Goal: Task Accomplishment & Management: Use online tool/utility

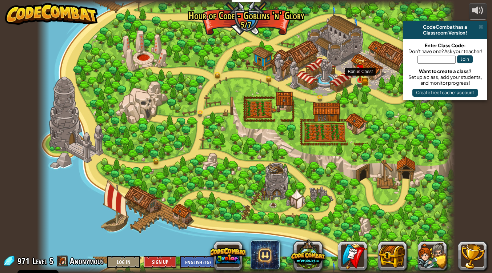
click at [359, 77] on img at bounding box center [360, 69] width 11 height 23
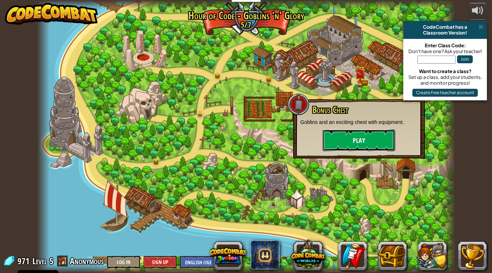
click at [346, 132] on button "Play" at bounding box center [359, 141] width 73 height 22
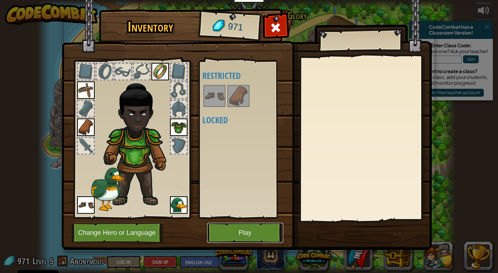
click at [255, 234] on button "Play" at bounding box center [245, 233] width 76 height 20
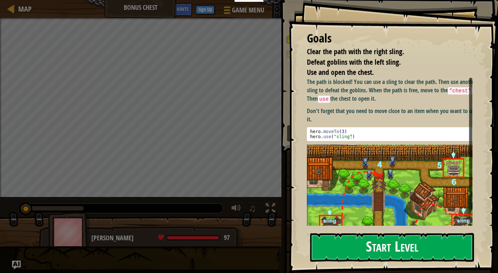
click at [345, 240] on button "Start Level" at bounding box center [392, 247] width 164 height 29
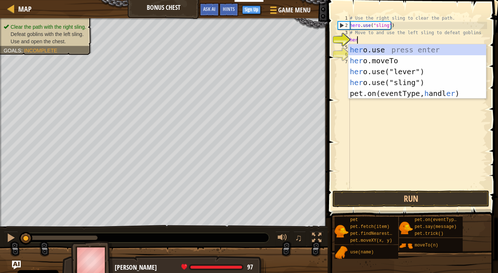
scroll to position [3, 0]
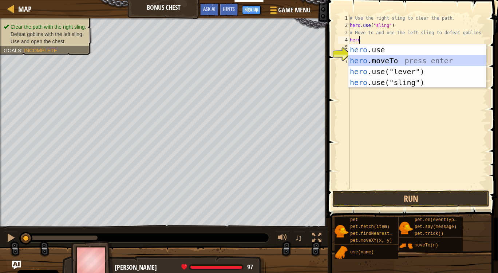
click at [391, 62] on div "hero .use press enter hero .moveTo press enter hero .use("lever") press enter h…" at bounding box center [417, 77] width 138 height 66
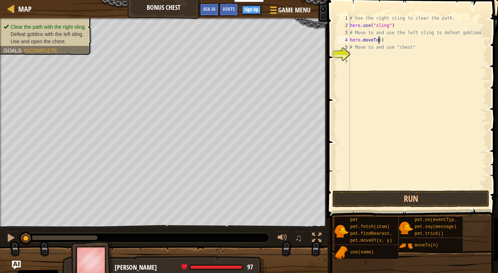
scroll to position [3, 2]
click at [358, 48] on div "# Use the right sling to clear the path. hero . use ( "sling" ) # Move to and u…" at bounding box center [417, 109] width 139 height 189
type textarea "# Move to and use "chest""
click at [356, 55] on div "# Use the right sling to clear the path. hero . use ( "sling" ) # Move to and u…" at bounding box center [417, 109] width 139 height 189
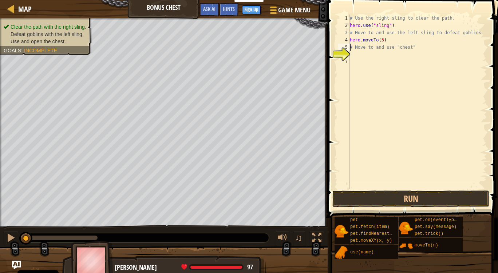
click at [350, 45] on div "# Use the right sling to clear the path. hero . use ( "sling" ) # Move to and u…" at bounding box center [417, 109] width 139 height 189
type textarea "# Move to and use "chest""
click at [353, 55] on div "# Use the right sling to clear the path. hero . use ( "sling" ) # Move to and u…" at bounding box center [417, 109] width 139 height 189
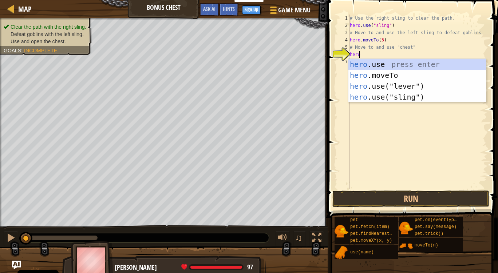
scroll to position [3, 0]
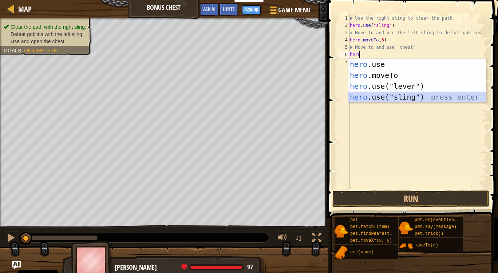
click at [370, 95] on div "hero .use press enter hero .moveTo press enter hero .use("lever") press enter h…" at bounding box center [417, 92] width 138 height 66
type textarea "hero.use("sling")"
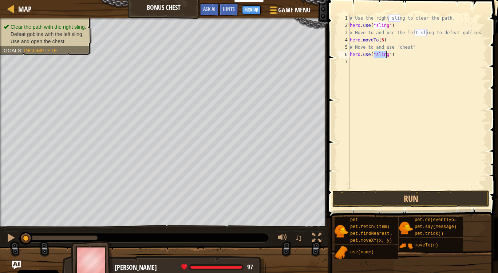
click at [352, 63] on div "# Use the right sling to clear the path. hero . use ( "sling" ) # Move to and u…" at bounding box center [417, 109] width 139 height 189
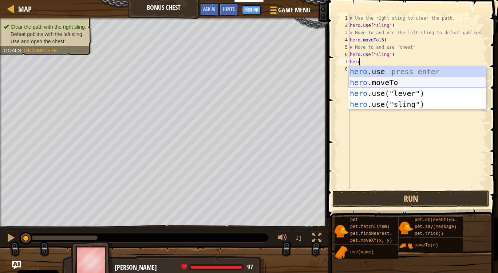
click at [362, 82] on div "hero .use press enter hero .moveTo press enter hero .use("lever") press enter h…" at bounding box center [417, 99] width 138 height 66
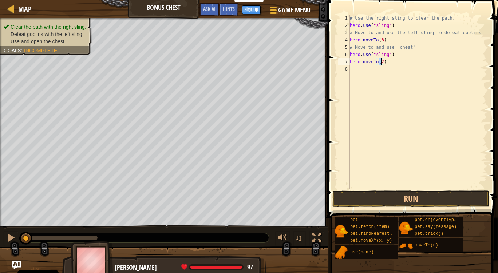
type textarea "hero.moveTo(4)"
click at [352, 68] on div "# Use the right sling to clear the path. hero . use ( "sling" ) # Move to and u…" at bounding box center [417, 109] width 139 height 189
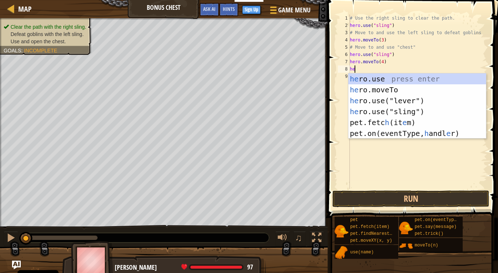
scroll to position [3, 0]
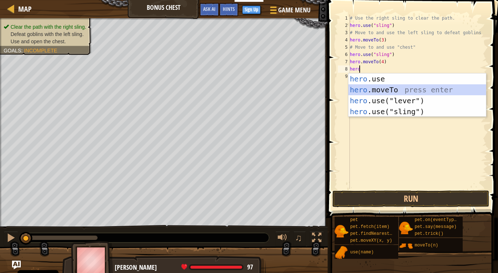
click at [355, 87] on div "hero .use press enter hero .moveTo press enter hero .use("lever") press enter h…" at bounding box center [417, 107] width 138 height 66
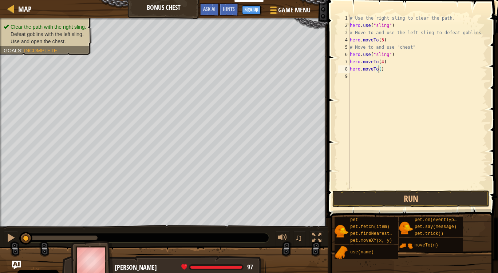
type textarea "hero.moveTo(6)"
click at [354, 80] on div "# Use the right sling to clear the path. hero . use ( "sling" ) # Move to and u…" at bounding box center [417, 109] width 139 height 189
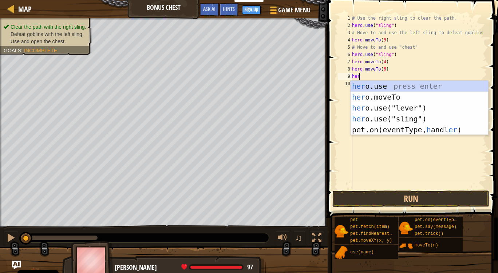
scroll to position [3, 0]
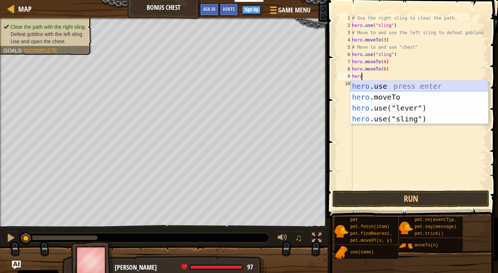
click at [398, 89] on div "hero .use press enter hero .moveTo press enter hero .use("lever") press enter h…" at bounding box center [419, 114] width 138 height 66
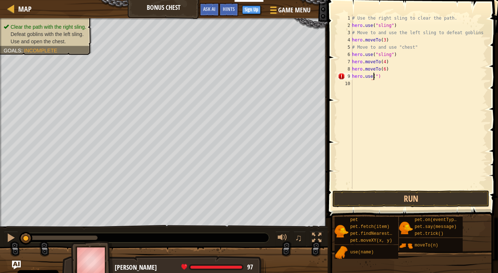
scroll to position [3, 2]
type textarea "hero.use("chest")"
click at [413, 193] on button "Run" at bounding box center [410, 199] width 157 height 17
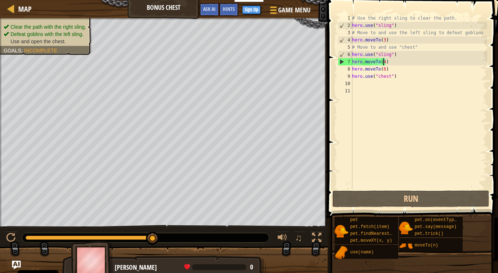
click at [383, 60] on div "# Use the right sling to clear the path. hero . use ( "sling" ) # Move to and u…" at bounding box center [418, 109] width 136 height 189
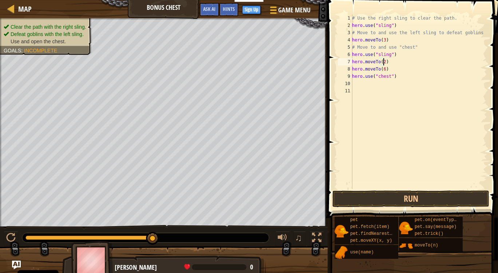
scroll to position [3, 2]
click at [383, 70] on div "# Use the right sling to clear the path. hero . use ( "sling" ) # Move to and u…" at bounding box center [418, 109] width 136 height 189
type textarea "hero.moveTo(5)"
click at [389, 68] on div "# Use the right sling to clear the path. hero . use ( "sling" ) # Move to and u…" at bounding box center [418, 109] width 136 height 189
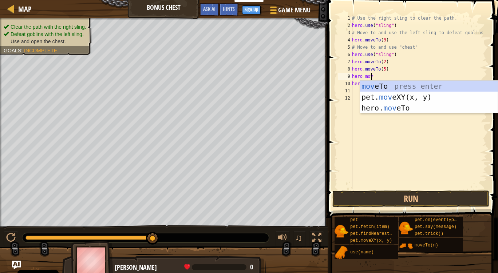
scroll to position [3, 1]
click at [387, 89] on div "move To press enter pet. move XY(x, y) press enter hero. move To press enter" at bounding box center [429, 108] width 138 height 55
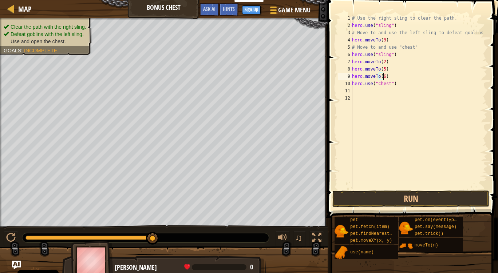
scroll to position [3, 2]
click at [384, 70] on div "# Use the right sling to clear the path. hero . use ( "sling" ) # Move to and u…" at bounding box center [418, 109] width 136 height 189
type textarea "hero.moveTo(4)"
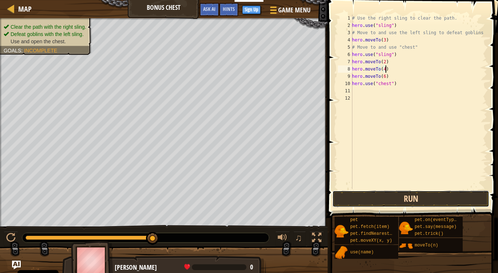
click at [397, 197] on button "Run" at bounding box center [410, 199] width 157 height 17
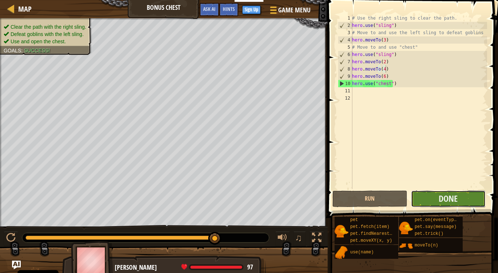
click at [430, 197] on button "Done" at bounding box center [448, 199] width 75 height 17
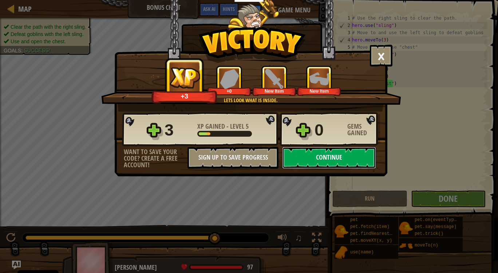
click at [337, 155] on button "Continue" at bounding box center [329, 158] width 94 height 22
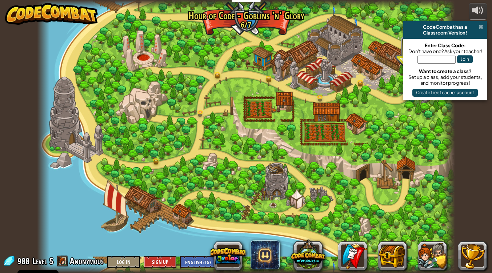
click at [481, 27] on span at bounding box center [481, 27] width 5 height 6
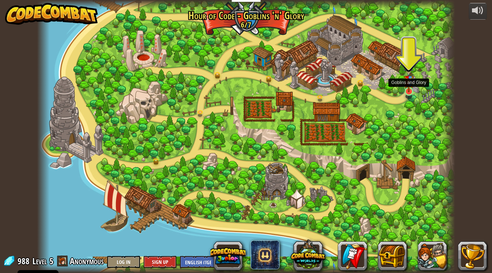
click at [408, 89] on img at bounding box center [409, 79] width 11 height 28
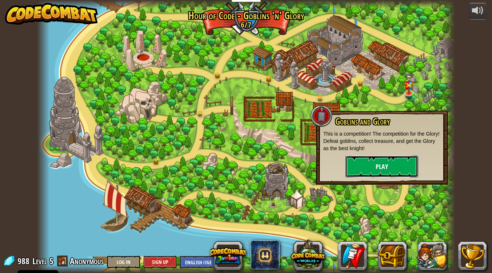
click at [388, 170] on button "Play" at bounding box center [382, 167] width 73 height 22
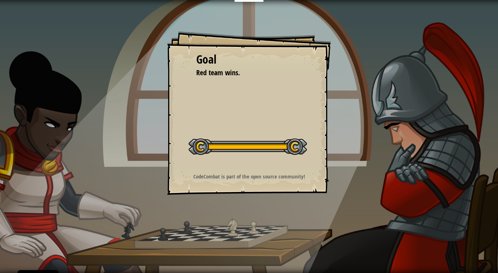
click at [280, 170] on div "Goal Red team wins. Start Level Error loading from server. Try refreshing the p…" at bounding box center [249, 113] width 164 height 164
click at [295, 144] on div at bounding box center [247, 147] width 118 height 16
click at [273, 105] on div "Goal Red team wins. Start Level Error loading from server. Try refreshing the p…" at bounding box center [249, 113] width 164 height 164
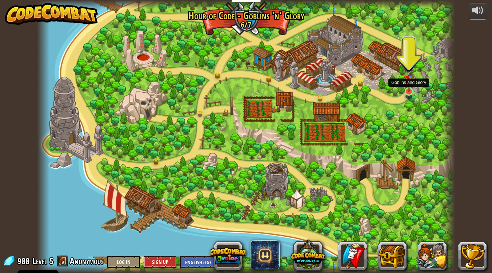
click at [408, 91] on img at bounding box center [409, 79] width 11 height 28
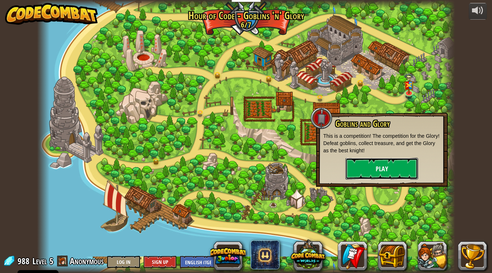
click at [385, 162] on button "Play" at bounding box center [382, 169] width 73 height 22
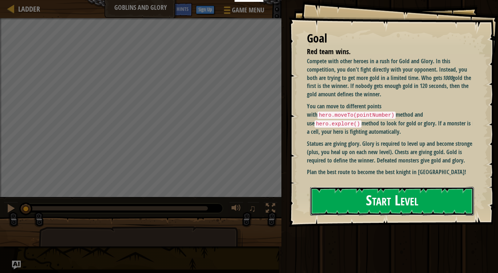
click at [449, 214] on button "Start Level" at bounding box center [392, 201] width 164 height 29
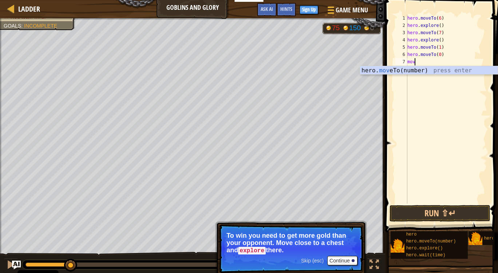
scroll to position [3, 0]
type textarea "m"
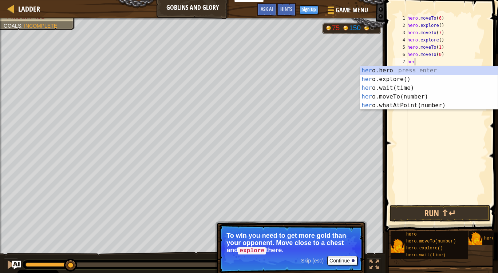
scroll to position [3, 0]
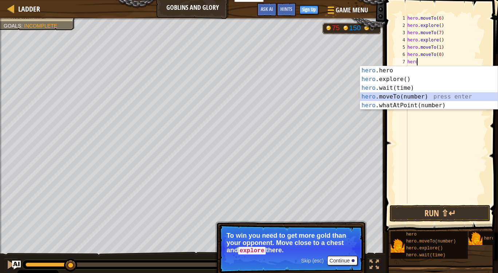
click at [417, 95] on div "hero .hero press enter hero .explore() press enter hero .wait(time) press enter…" at bounding box center [429, 96] width 138 height 61
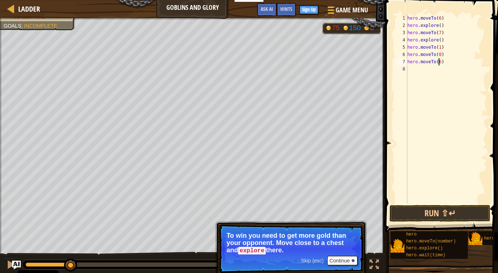
type textarea "hero.moveTo(6)"
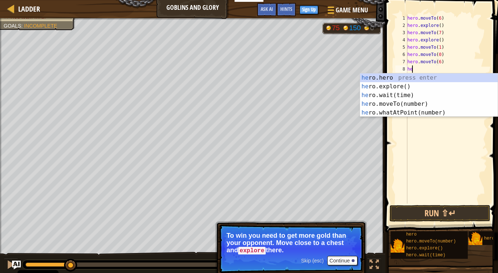
type textarea "hero"
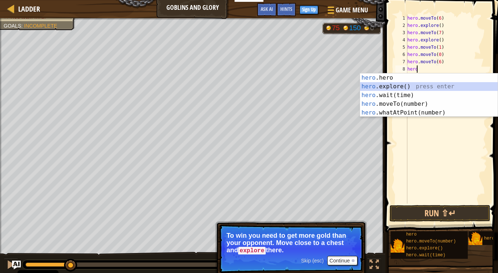
click at [394, 88] on div "hero .hero press enter hero .explore() press enter hero .wait(time) press enter…" at bounding box center [429, 104] width 138 height 61
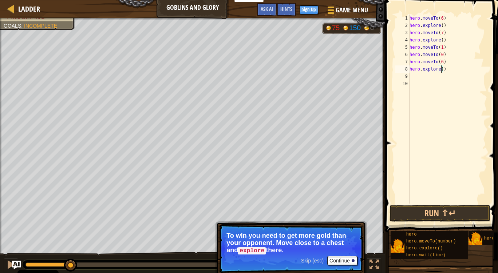
click at [441, 70] on div "hero . moveTo ( 6 ) hero . explore ( ) hero . moveTo ( 7 ) hero . explore ( ) h…" at bounding box center [447, 117] width 79 height 204
type textarea "hero.explore(chest)"
click at [474, 211] on button "Run ⇧↵" at bounding box center [439, 213] width 101 height 17
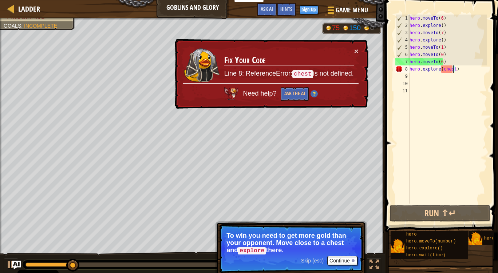
click at [452, 70] on div "hero . moveTo ( 6 ) hero . explore ( ) hero . moveTo ( 7 ) hero . explore ( ) h…" at bounding box center [447, 117] width 79 height 204
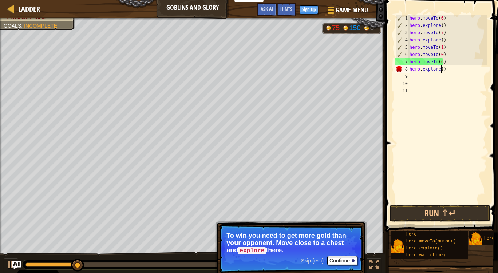
type textarea "hero.explore()"
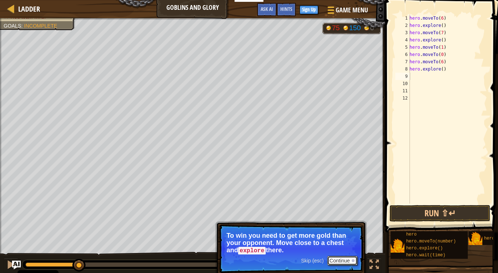
click at [341, 257] on button "Continue" at bounding box center [342, 260] width 30 height 9
click at [340, 257] on button "Continue" at bounding box center [342, 260] width 30 height 9
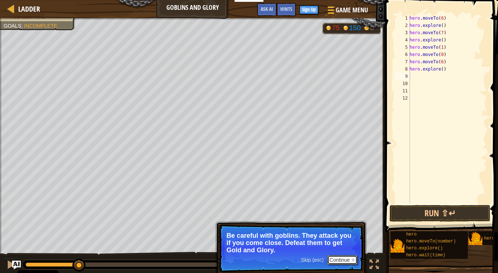
click at [346, 264] on button "Continue" at bounding box center [342, 259] width 30 height 9
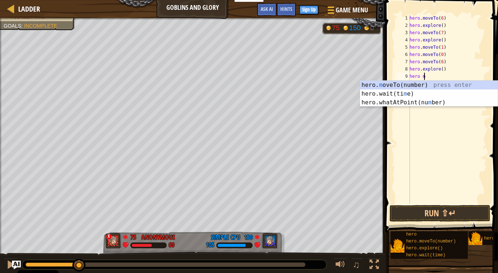
scroll to position [3, 1]
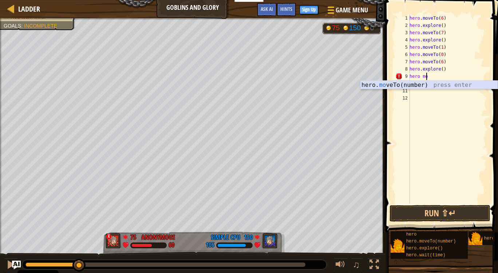
click at [434, 86] on div "hero. mo veTo(number) press enter" at bounding box center [429, 94] width 138 height 26
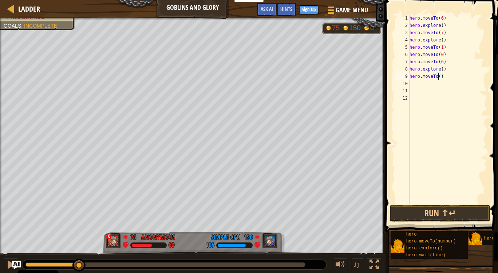
type textarea "hero.moveTo(7)"
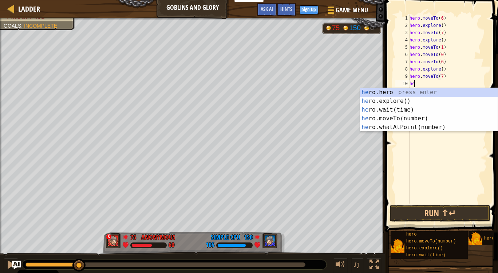
scroll to position [3, 0]
type textarea "hero"
click at [410, 102] on div "hero .hero press enter hero .explore() press enter hero .wait(time) press enter…" at bounding box center [429, 118] width 138 height 61
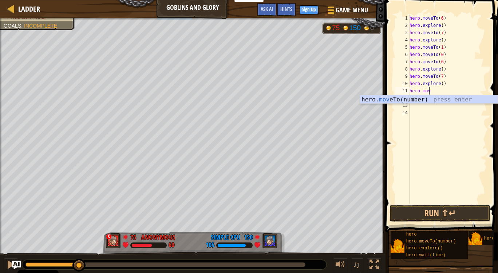
scroll to position [3, 1]
click at [417, 98] on div "hero. move To(number) press enter" at bounding box center [429, 108] width 138 height 26
type textarea "hero.moveTo(1)"
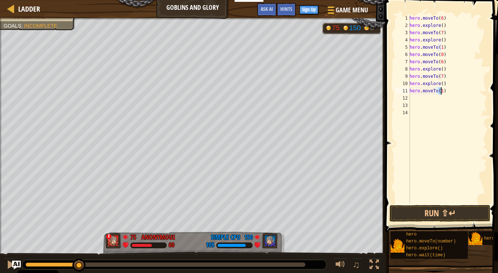
click at [420, 98] on div "hero . moveTo ( 6 ) hero . explore ( ) hero . moveTo ( 7 ) hero . explore ( ) h…" at bounding box center [447, 117] width 79 height 204
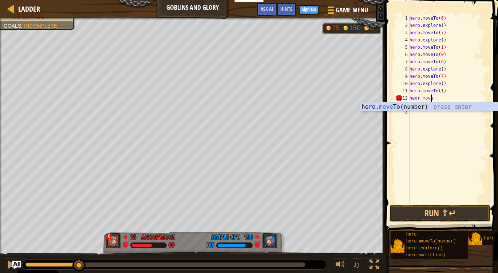
click at [457, 7] on body "Cookie Policy CodeCombat uses a few essential and non-essential cookies. Privac…" at bounding box center [249, 3] width 498 height 7
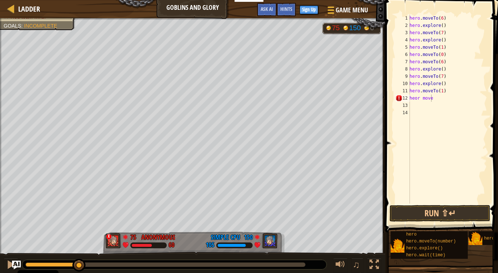
click at [433, 96] on div "hero . moveTo ( 6 ) hero . explore ( ) hero . moveTo ( 7 ) hero . explore ( ) h…" at bounding box center [447, 117] width 79 height 204
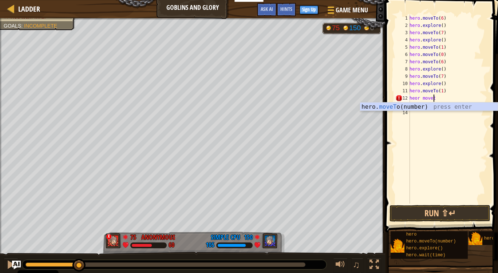
scroll to position [3, 2]
click at [427, 108] on div "hero. moveTo (number) press enter" at bounding box center [429, 116] width 138 height 26
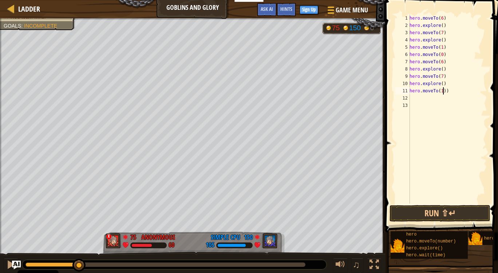
scroll to position [3, 0]
type textarea "hero.moveTo(1)"
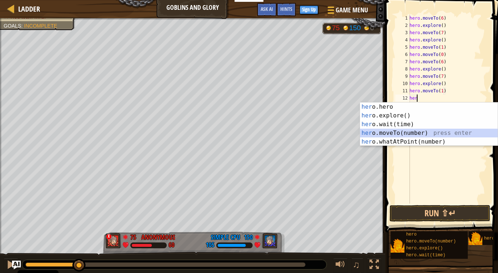
click at [401, 133] on div "her o.hero press enter her o.explore() press enter her o.wait(time) press enter…" at bounding box center [429, 133] width 138 height 61
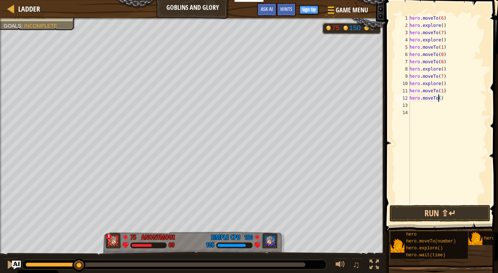
scroll to position [3, 2]
type textarea "hero.moveTo(2)"
click at [435, 215] on button "Run ⇧↵" at bounding box center [439, 213] width 101 height 17
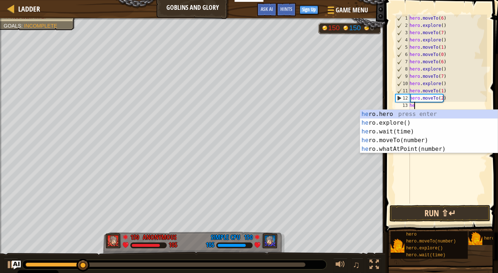
type textarea "hero"
click at [408, 123] on div "hero .hero press enter hero .explore() press enter hero .wait(time) press enter…" at bounding box center [429, 140] width 138 height 61
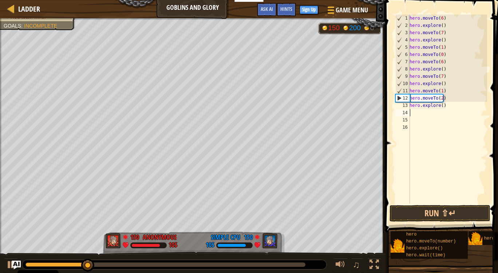
scroll to position [3, 0]
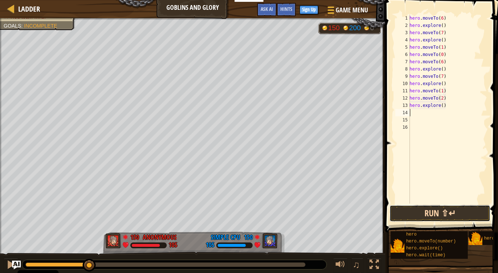
click at [413, 213] on button "Run ⇧↵" at bounding box center [439, 213] width 101 height 17
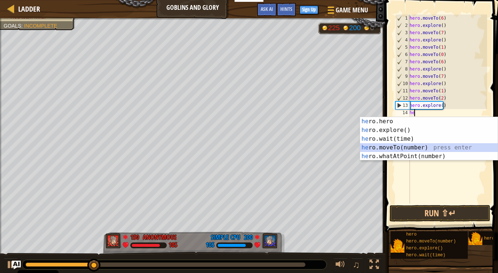
click at [405, 147] on div "he ro.hero press enter he ro.explore() press enter he ro.wait(time) press enter…" at bounding box center [429, 147] width 138 height 61
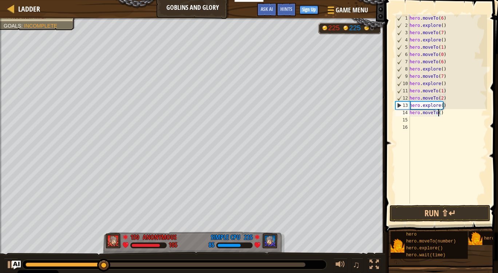
type textarea "hero.moveTo(3)"
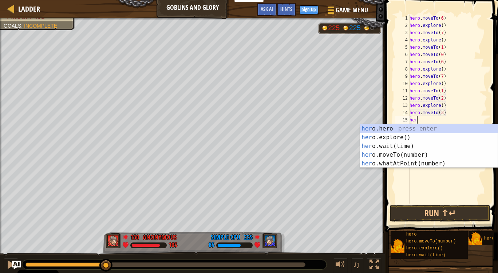
scroll to position [3, 0]
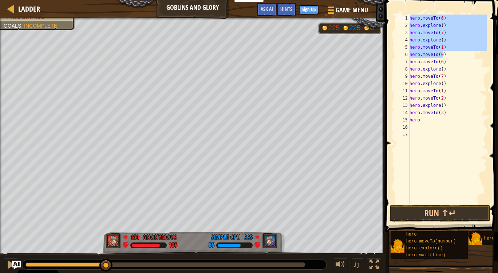
drag, startPoint x: 444, startPoint y: 54, endPoint x: 397, endPoint y: 13, distance: 61.9
click at [397, 13] on div "hero 1 2 3 4 5 6 7 8 9 10 11 12 13 14 15 16 17 hero . moveTo ( 6 ) hero . explo…" at bounding box center [440, 131] width 115 height 254
type textarea "hero.moveTo(6) hero.explore()"
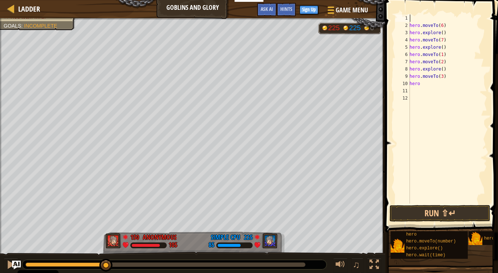
click at [425, 84] on div "hero . moveTo ( 6 ) hero . explore ( ) hero . moveTo ( 7 ) hero . explore ( ) h…" at bounding box center [447, 117] width 79 height 204
click at [421, 93] on div "hero. mo veTo(number) press enter" at bounding box center [429, 101] width 138 height 26
type textarea "hero.moveTo(4)"
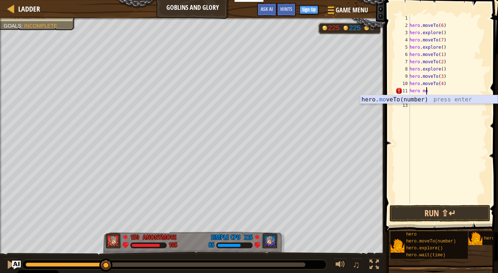
click at [422, 101] on div "hero. mo veTo(number) press enter" at bounding box center [429, 108] width 138 height 26
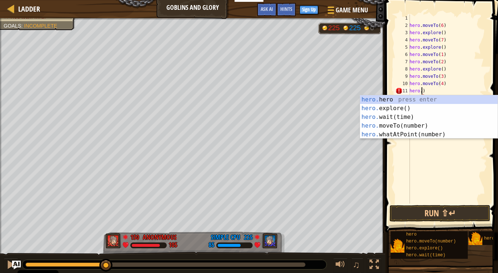
scroll to position [3, 1]
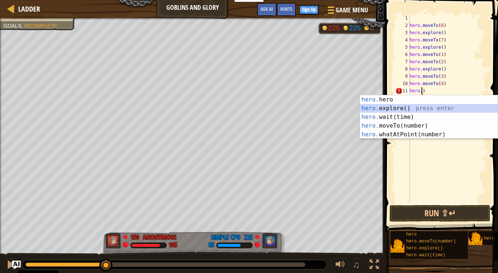
click at [398, 105] on div "hero. hero press enter hero. explore() press enter hero. wait(time) press enter…" at bounding box center [429, 125] width 138 height 61
type textarea "hero.explore()"
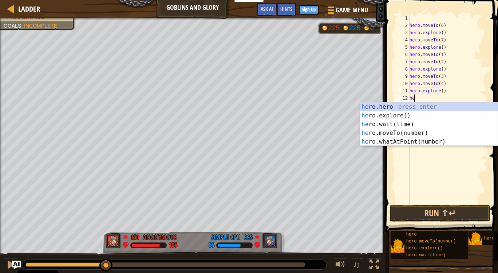
scroll to position [3, 0]
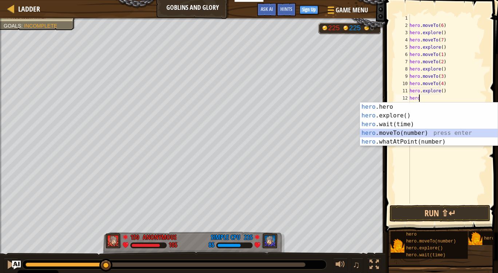
click at [414, 132] on div "hero .hero press enter hero .explore() press enter hero .wait(time) press enter…" at bounding box center [429, 133] width 138 height 61
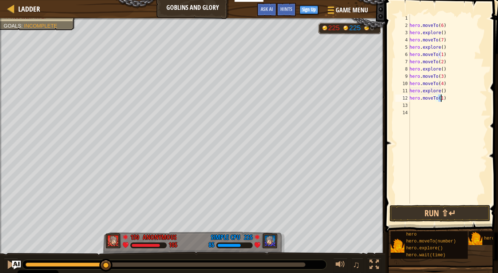
type textarea "hero.moveTo(5)"
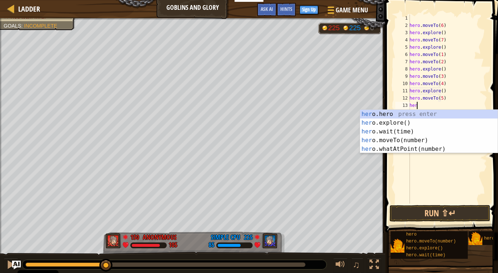
type textarea "hero"
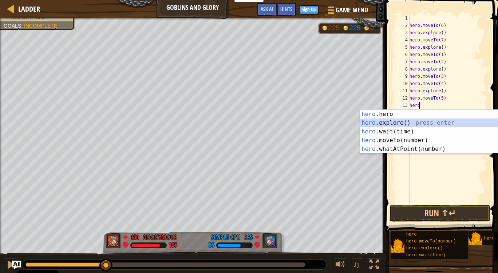
click at [410, 121] on div "hero .hero press enter hero .explore() press enter hero .wait(time) press enter…" at bounding box center [429, 140] width 138 height 61
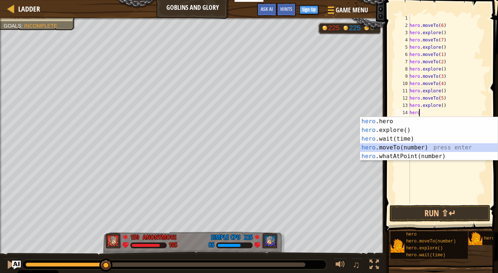
click at [401, 145] on div "hero .hero press enter hero .explore() press enter hero .wait(time) press enter…" at bounding box center [429, 147] width 138 height 61
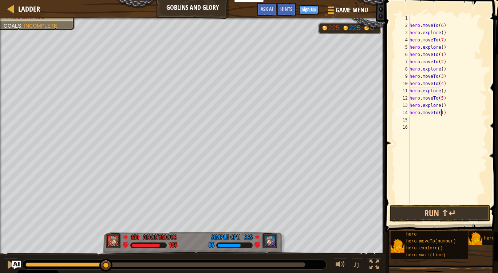
type textarea "hero.moveTo(11)"
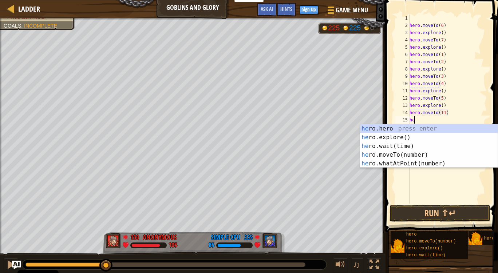
type textarea "hero"
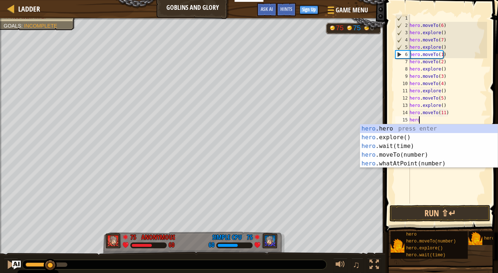
scroll to position [3, 0]
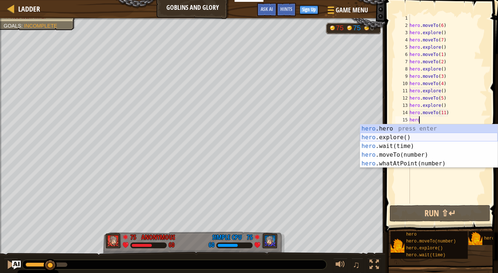
click at [396, 138] on div "hero .hero press enter hero .explore() press enter hero .wait(time) press enter…" at bounding box center [429, 154] width 138 height 61
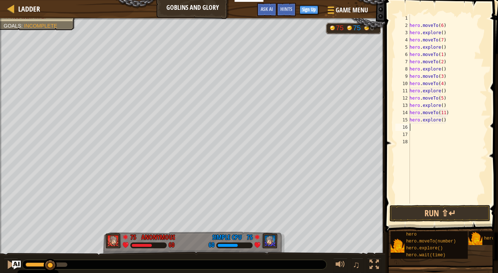
scroll to position [3, 0]
click at [418, 216] on button "Run ⇧↵" at bounding box center [439, 213] width 101 height 17
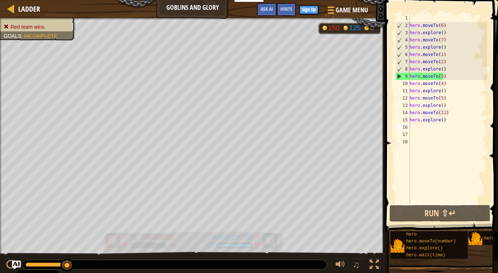
click at [212, 242] on div "125" at bounding box center [210, 245] width 9 height 7
click at [195, 240] on div "125 Simple CPU 125" at bounding box center [235, 241] width 88 height 18
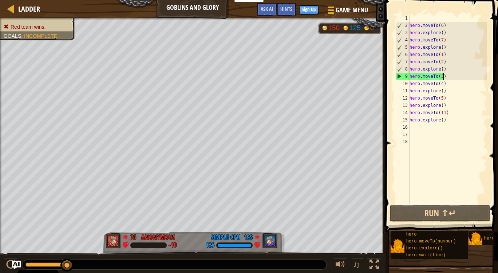
click at [447, 77] on div "hero . moveTo ( 6 ) hero . explore ( ) hero . moveTo ( 7 ) hero . explore ( ) h…" at bounding box center [447, 117] width 79 height 204
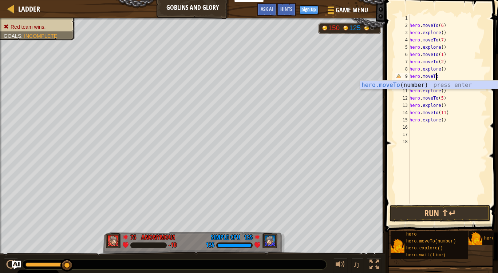
scroll to position [3, 2]
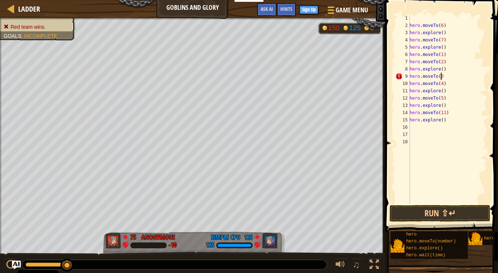
type textarea "hero.moveTo(3)"
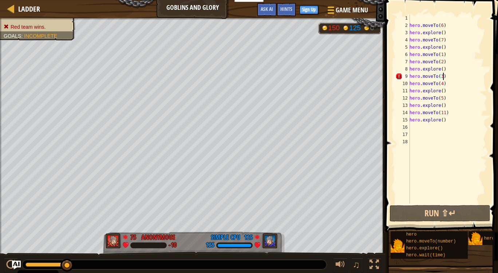
scroll to position [3, 0]
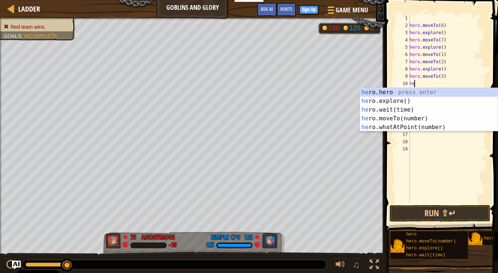
type textarea "he"
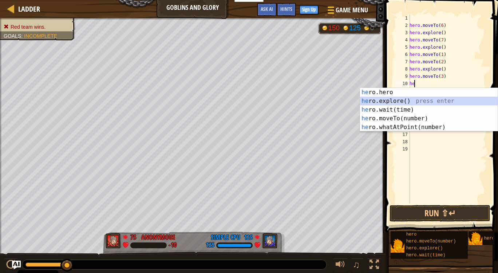
click at [400, 103] on div "he ro.hero press enter he ro.explore() press enter he ro.wait(time) press enter…" at bounding box center [429, 118] width 138 height 61
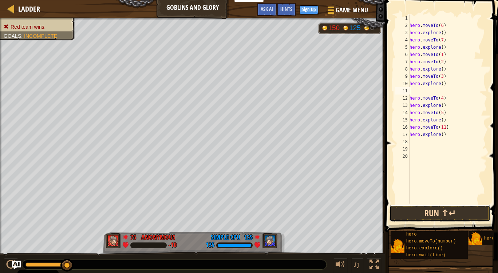
click at [420, 213] on button "Run ⇧↵" at bounding box center [439, 213] width 101 height 17
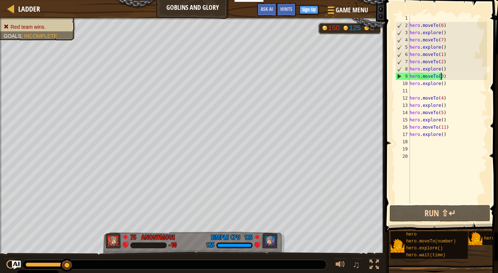
click at [441, 76] on div "hero . moveTo ( 6 ) hero . explore ( ) hero . moveTo ( 7 ) hero . explore ( ) h…" at bounding box center [447, 117] width 79 height 204
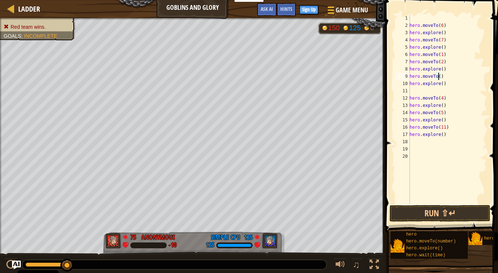
type textarea "hero.moveTo(8)"
click at [438, 90] on div "hero . moveTo ( 6 ) hero . explore ( ) hero . moveTo ( 7 ) hero . explore ( ) h…" at bounding box center [447, 117] width 79 height 204
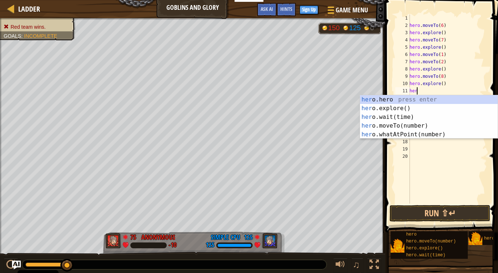
scroll to position [3, 0]
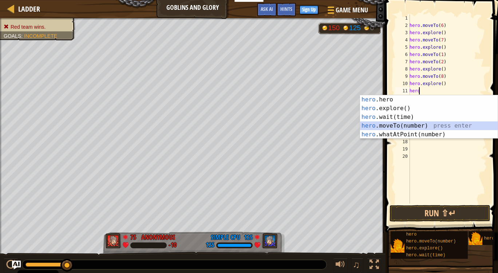
click at [414, 124] on div "hero .hero press enter hero .explore() press enter hero .wait(time) press enter…" at bounding box center [429, 125] width 138 height 61
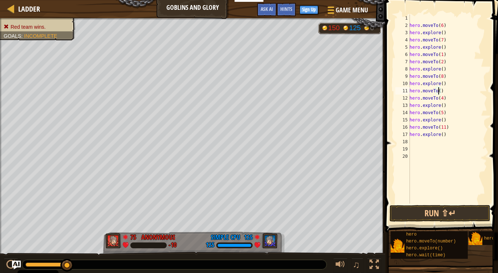
type textarea "hero.moveTo(9)"
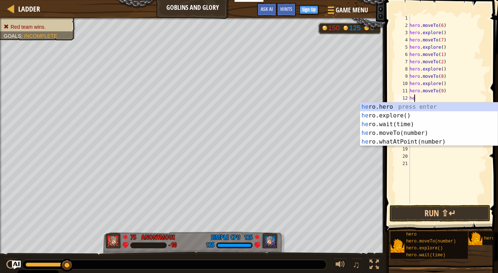
type textarea "hero"
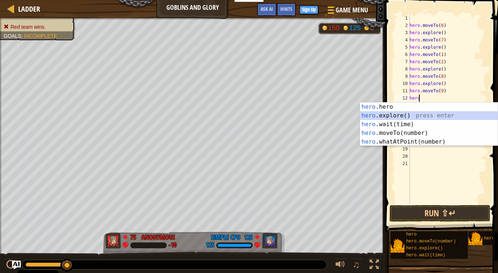
click at [401, 116] on div "hero .hero press enter hero .explore() press enter hero .wait(time) press enter…" at bounding box center [429, 133] width 138 height 61
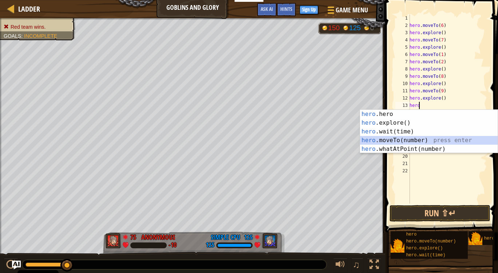
click at [413, 139] on div "hero .hero press enter hero .explore() press enter hero .wait(time) press enter…" at bounding box center [429, 140] width 138 height 61
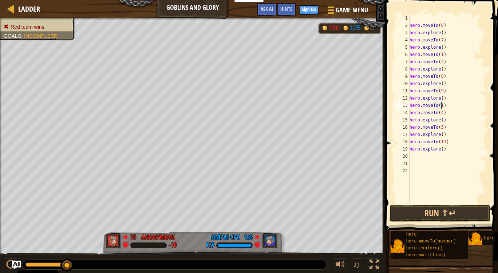
scroll to position [3, 3]
click at [442, 214] on button "Run ⇧↵" at bounding box center [439, 213] width 101 height 17
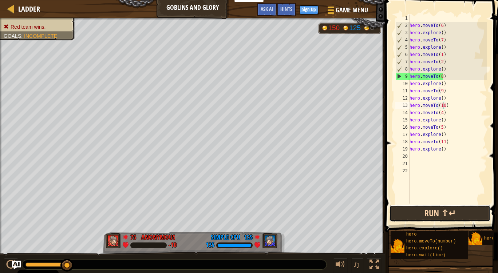
click at [433, 212] on button "Run ⇧↵" at bounding box center [439, 213] width 101 height 17
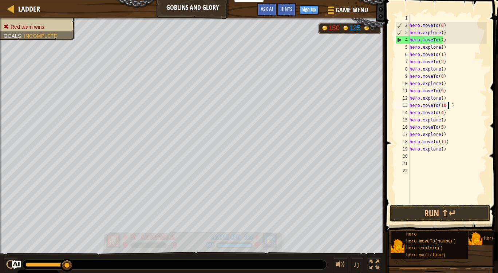
type textarea "hero.moveTo(10 )"
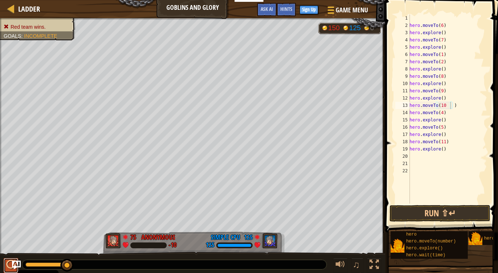
click at [8, 264] on div at bounding box center [10, 264] width 9 height 9
click at [269, 12] on span "Ask AI" at bounding box center [267, 8] width 12 height 7
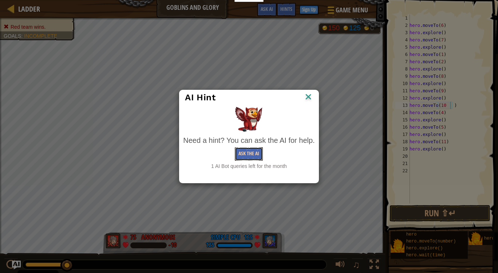
click at [255, 155] on button "Ask the AI" at bounding box center [249, 153] width 28 height 13
